Goal: Information Seeking & Learning: Understand process/instructions

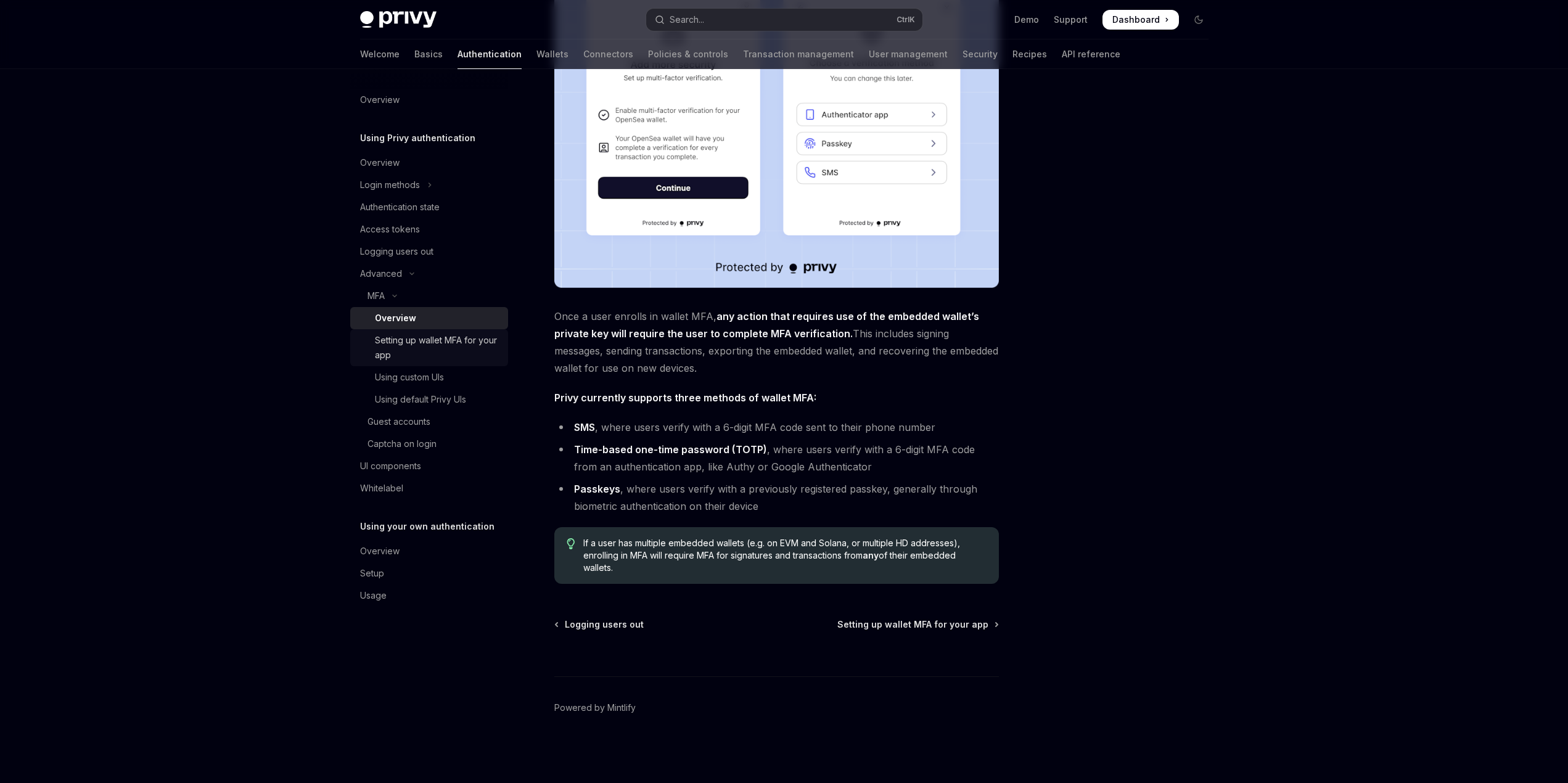
click at [423, 335] on div "Setting up wallet MFA for your app" at bounding box center [437, 348] width 126 height 30
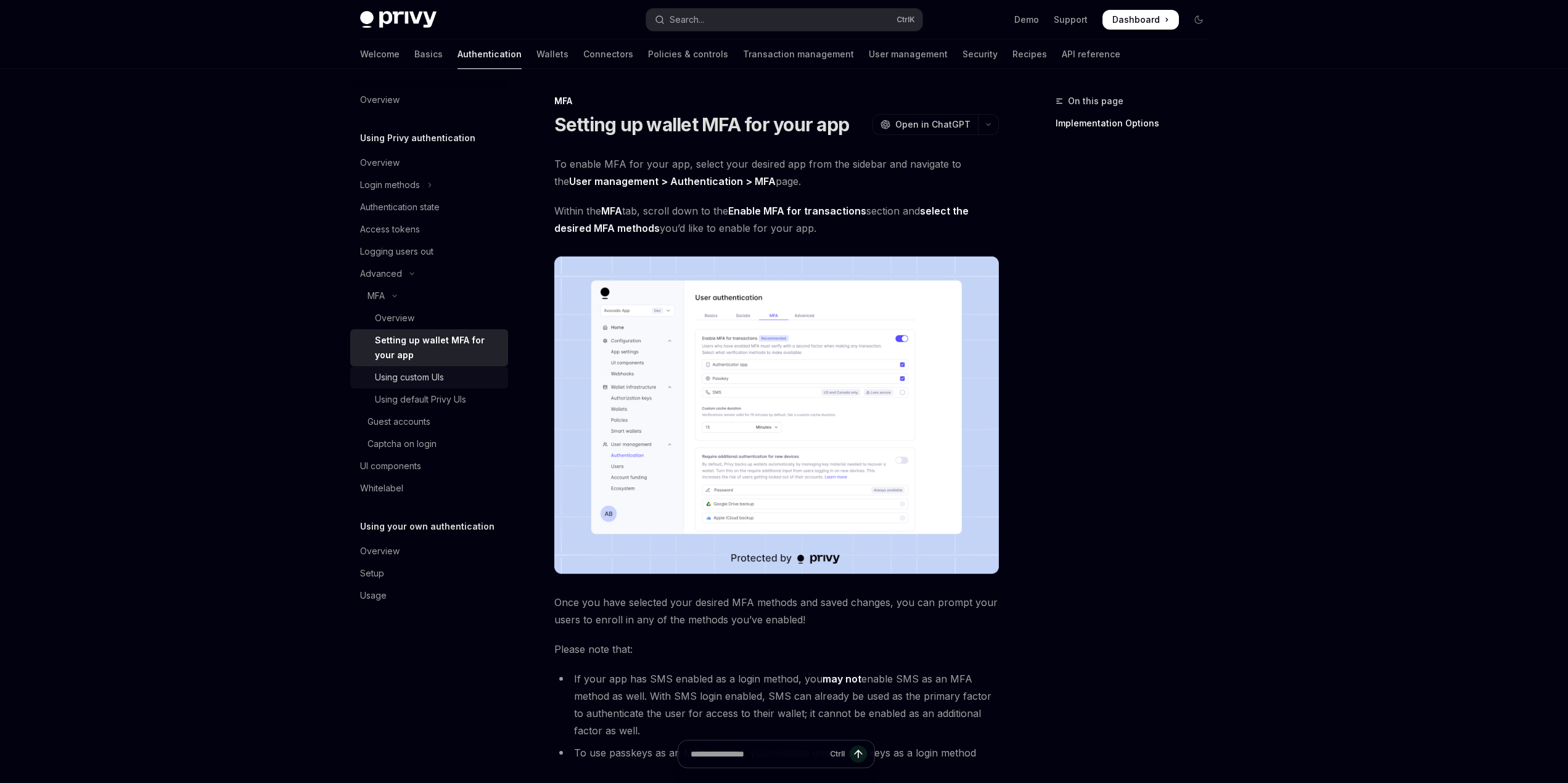
click at [427, 383] on div "Using custom UIs" at bounding box center [409, 377] width 69 height 15
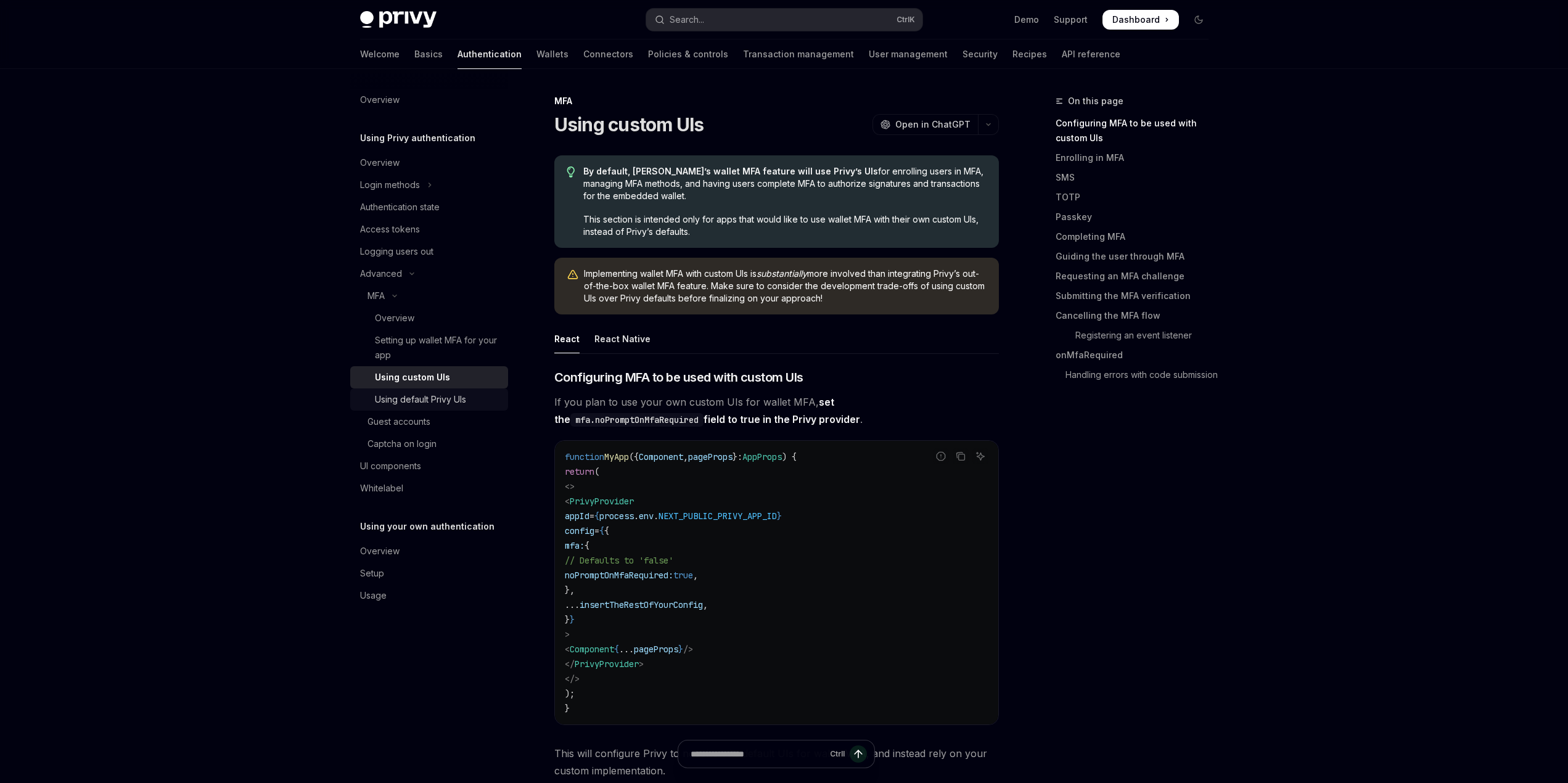
click at [416, 402] on div "Using default Privy UIs" at bounding box center [420, 399] width 91 height 15
type textarea "*"
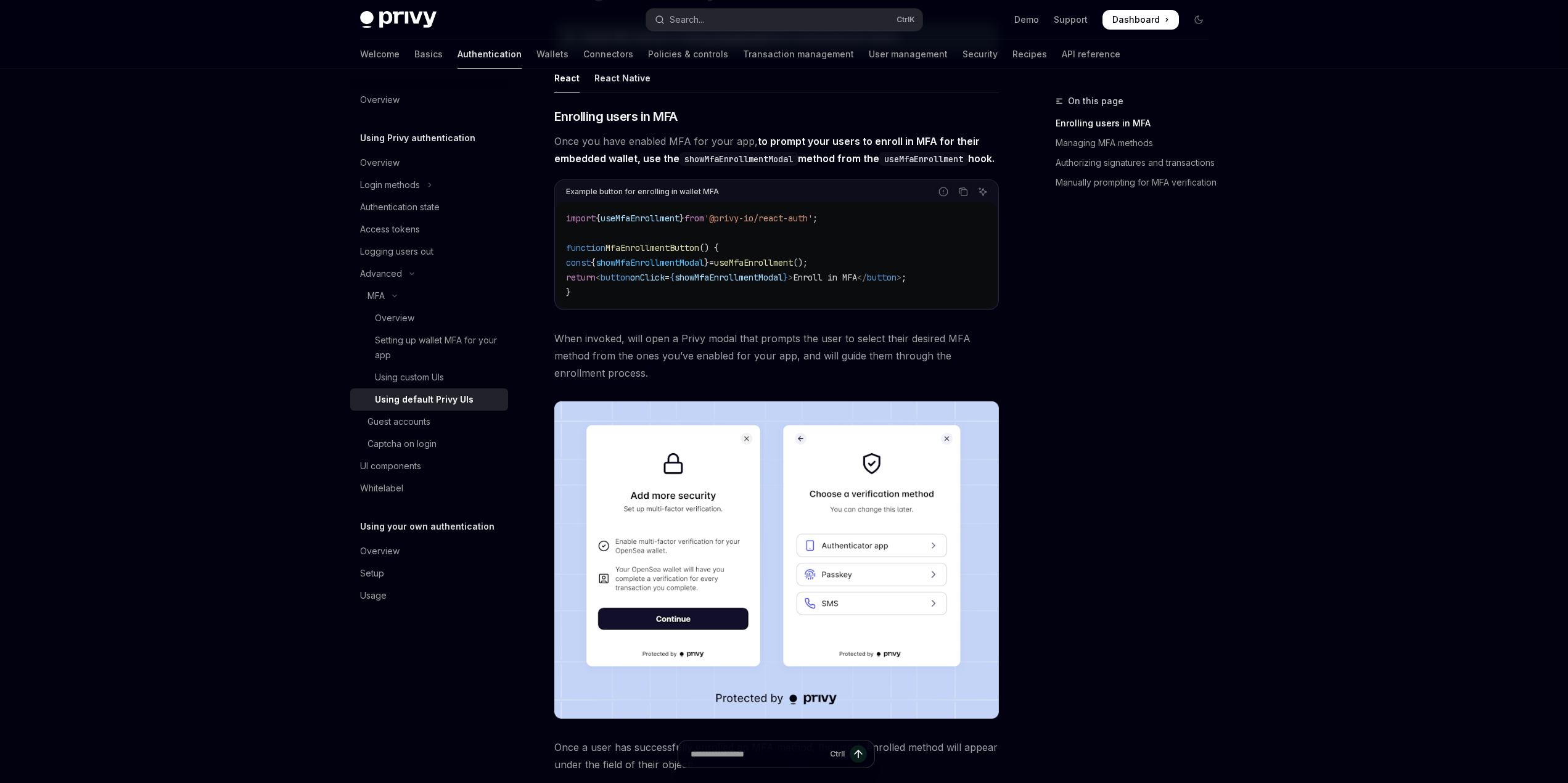
scroll to position [123, 0]
